Goal: Transaction & Acquisition: Purchase product/service

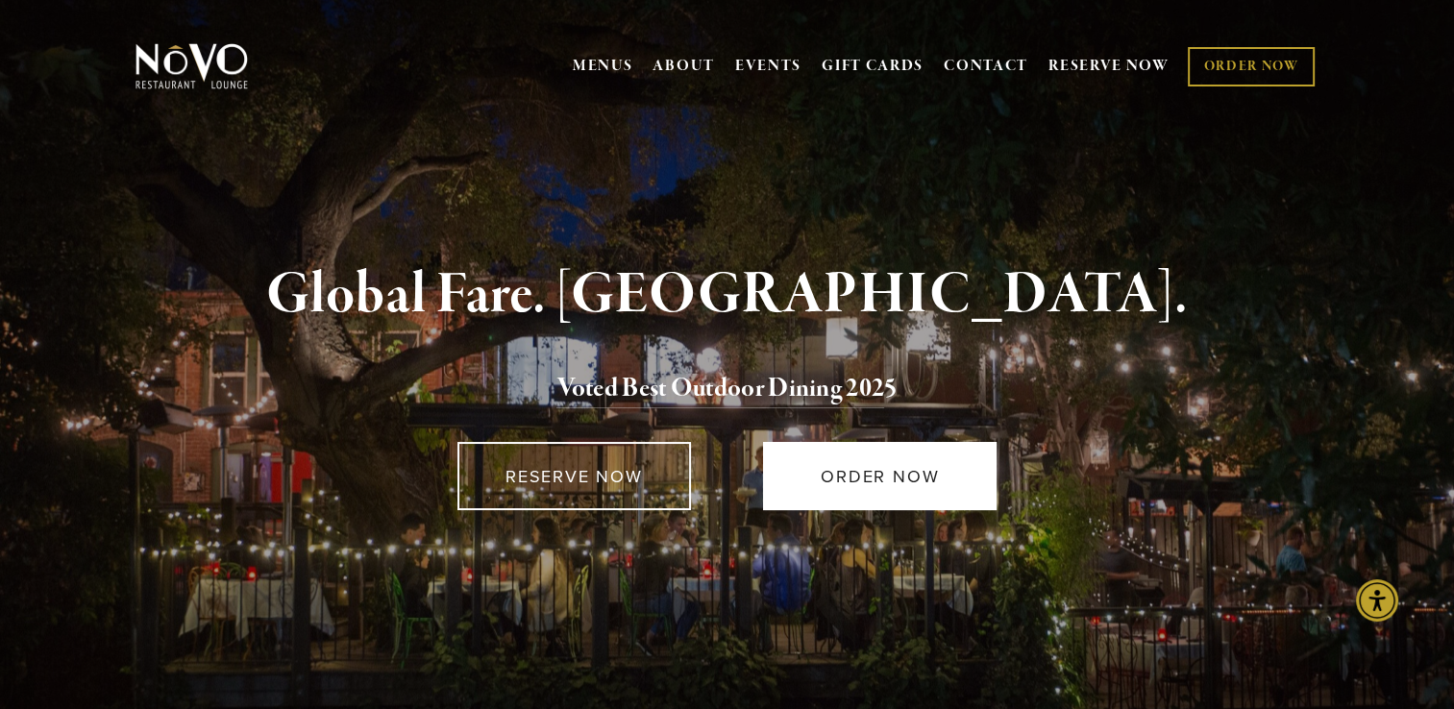
click at [888, 466] on link "ORDER NOW" at bounding box center [880, 476] width 234 height 68
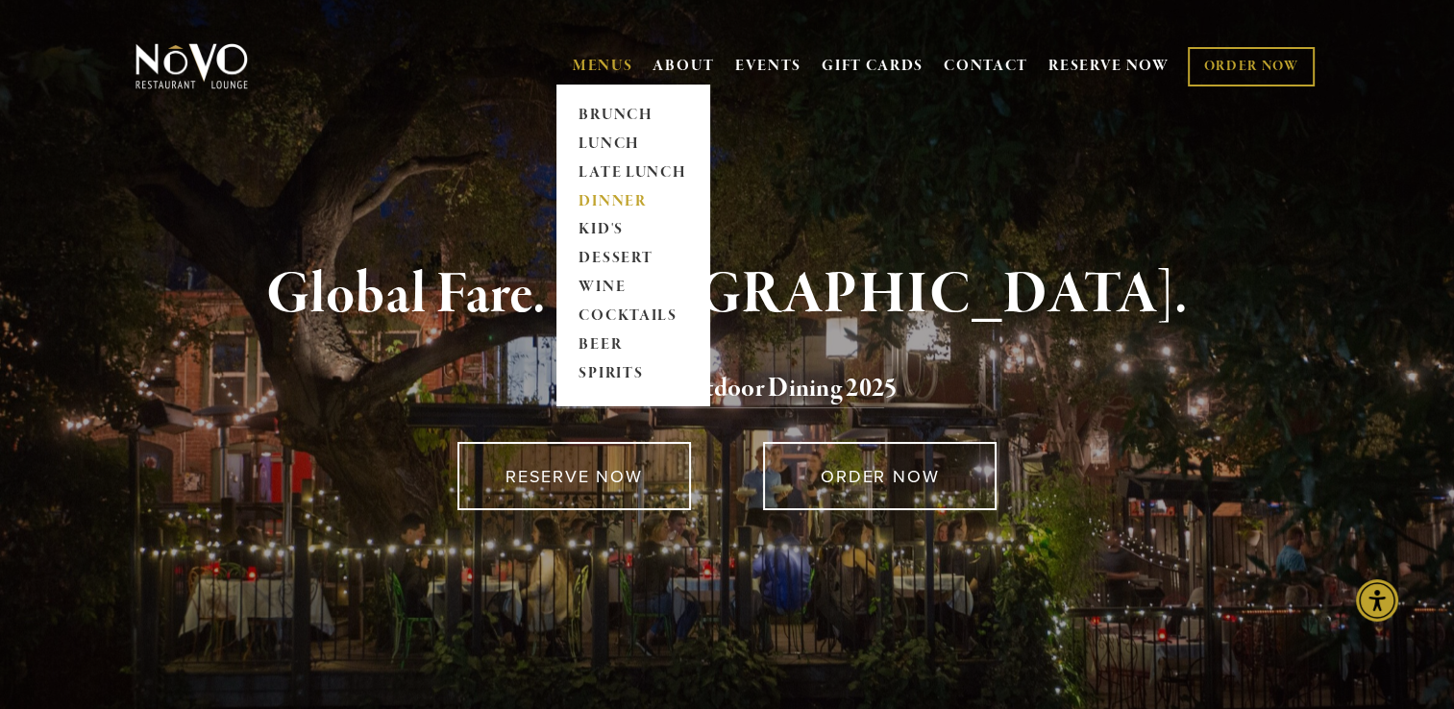
click at [606, 199] on link "DINNER" at bounding box center [633, 201] width 120 height 29
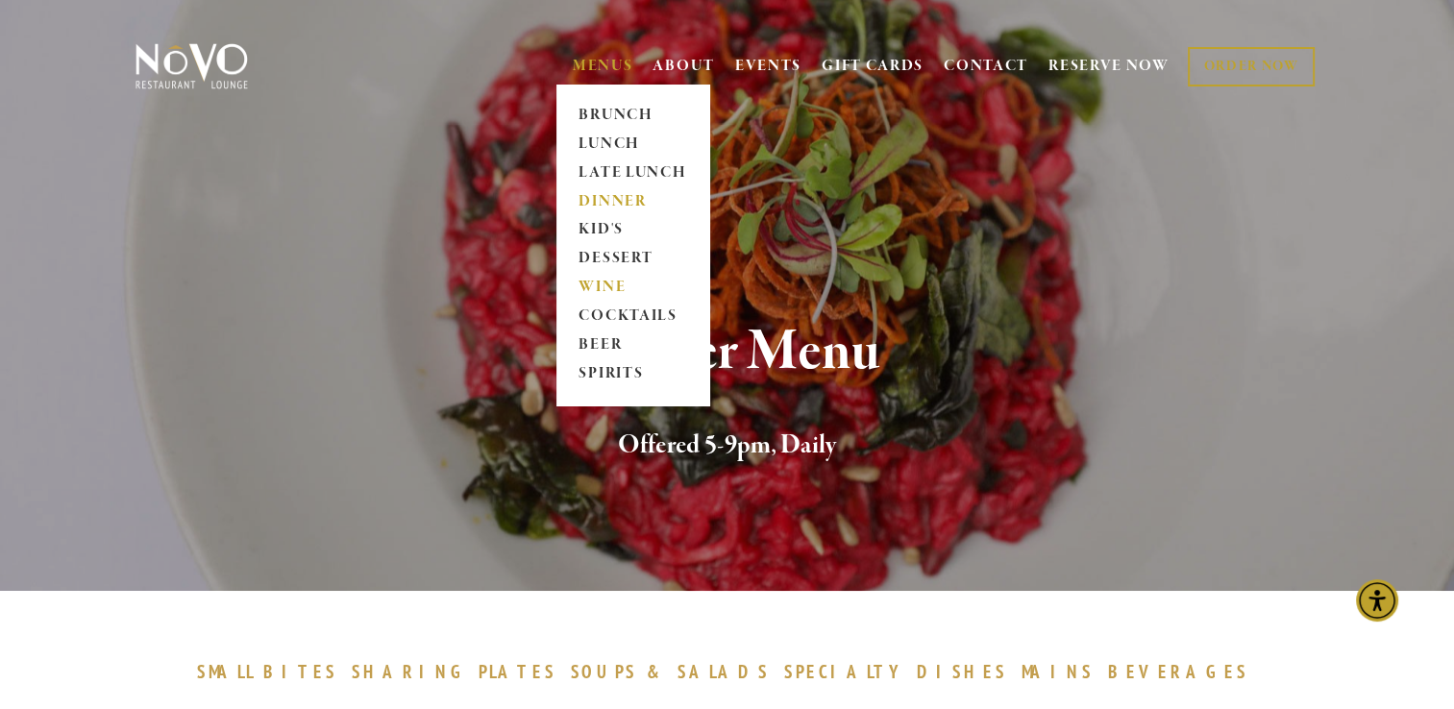
click at [595, 285] on link "WINE" at bounding box center [633, 288] width 120 height 29
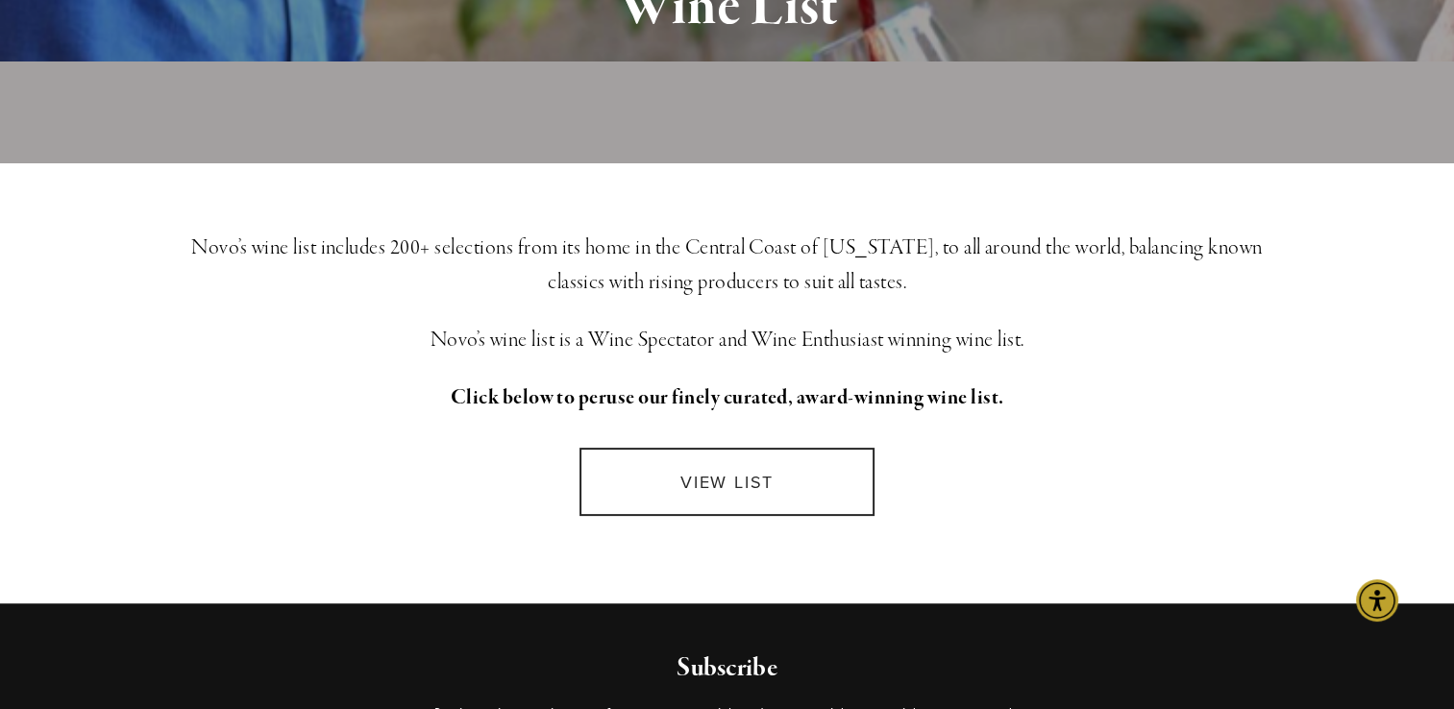
scroll to position [252, 0]
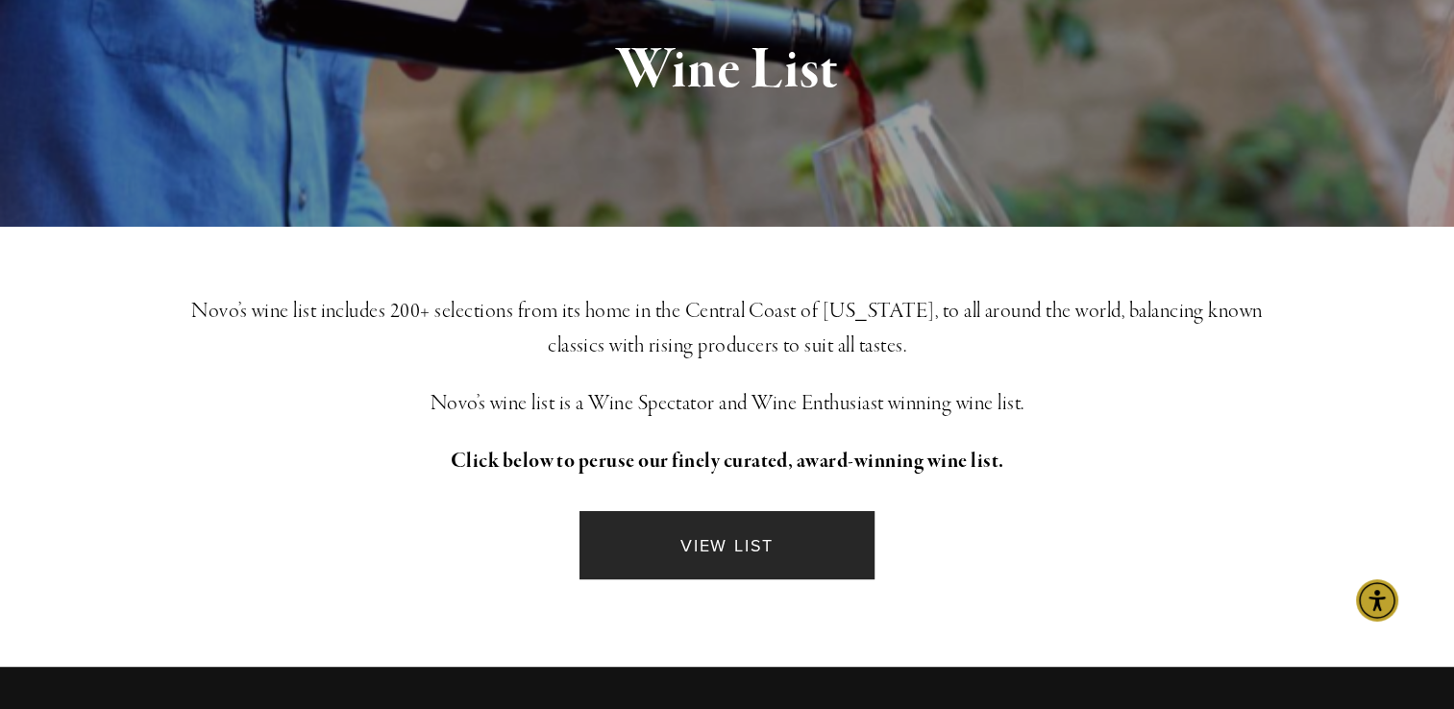
click at [778, 532] on link "VIEW LIST" at bounding box center [726, 545] width 294 height 68
